Goal: Task Accomplishment & Management: Manage account settings

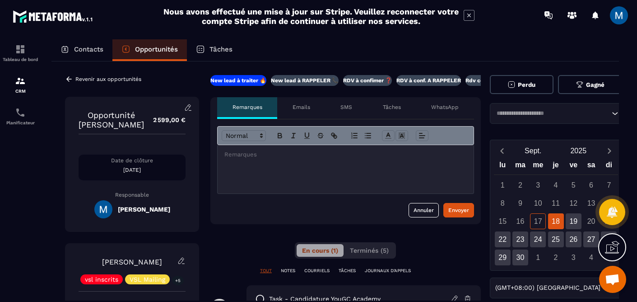
click at [71, 77] on icon at bounding box center [69, 79] width 8 height 8
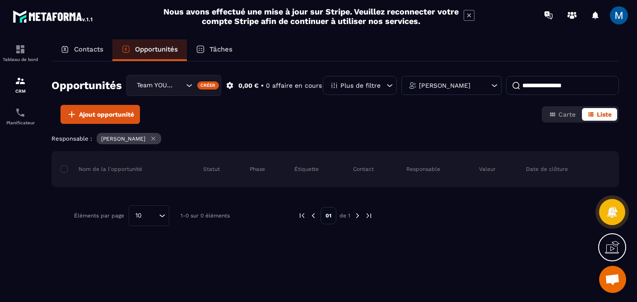
click at [188, 88] on icon "Search for option" at bounding box center [189, 85] width 9 height 9
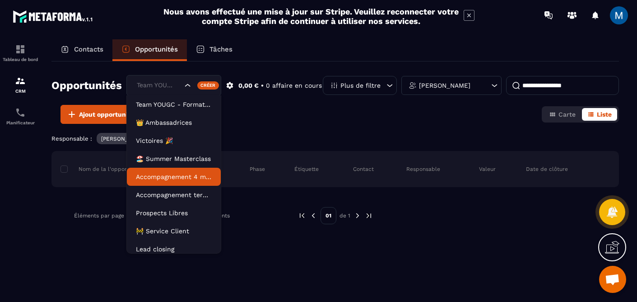
scroll to position [23, 0]
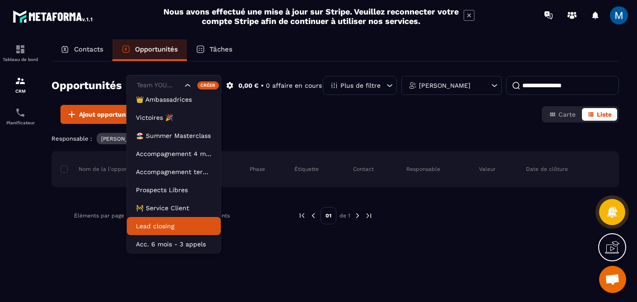
click at [179, 230] on li "Lead closing" at bounding box center [174, 226] width 94 height 18
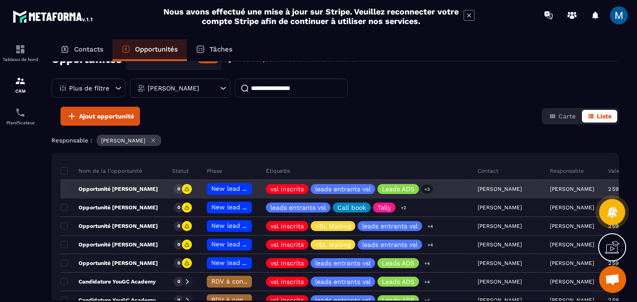
scroll to position [89, 0]
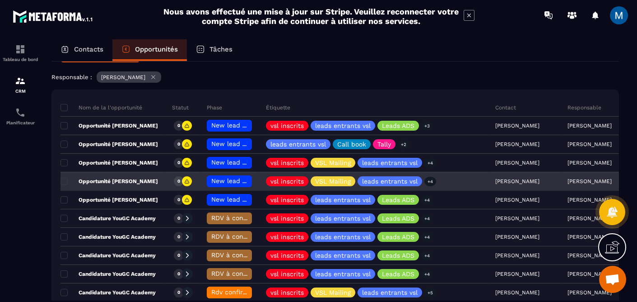
click at [231, 179] on span "New lead à traiter 🔥" at bounding box center [244, 180] width 67 height 7
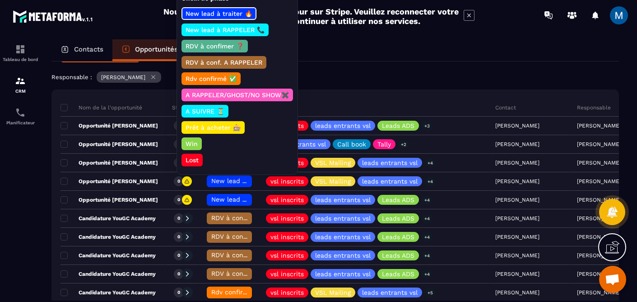
click at [218, 77] on p "Rdv confirmé ✅" at bounding box center [211, 78] width 54 height 9
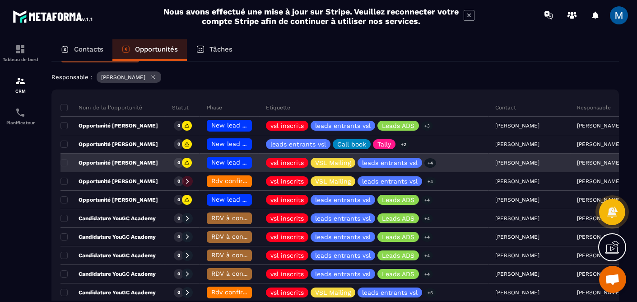
click at [148, 166] on div "Opportunité [PERSON_NAME]" at bounding box center [113, 163] width 105 height 18
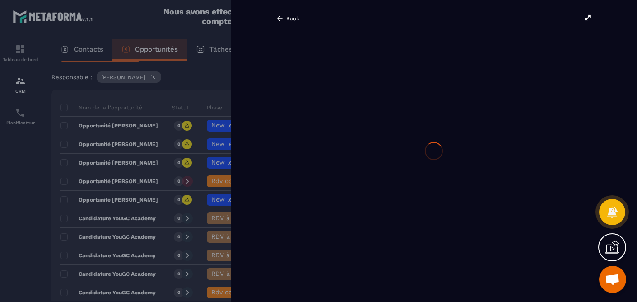
click at [589, 20] on div at bounding box center [434, 151] width 406 height 302
